Goal: Find specific page/section: Locate a particular part of the current website

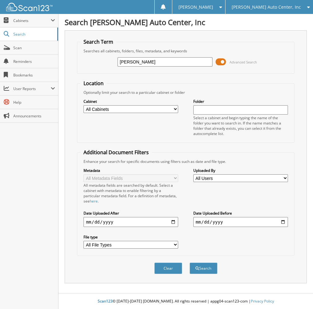
type input "[PERSON_NAME]"
click at [190, 262] on button "Search" at bounding box center [204, 267] width 28 height 11
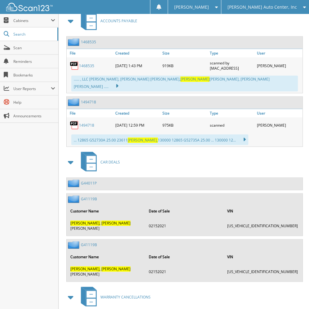
scroll to position [305, 0]
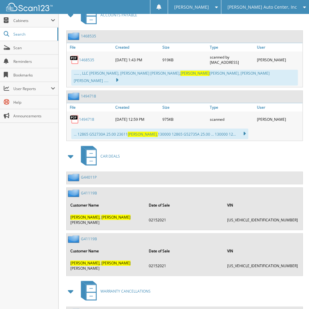
click at [96, 190] on link "G41119B" at bounding box center [89, 192] width 16 height 5
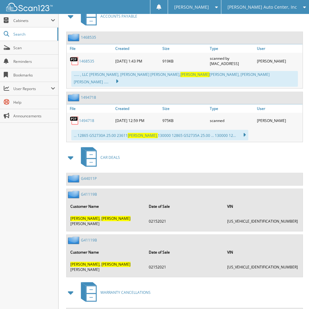
scroll to position [305, 0]
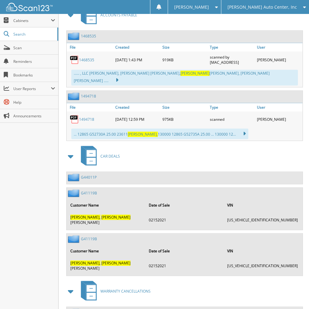
click at [88, 175] on link "G44011P" at bounding box center [89, 177] width 16 height 5
